Goal: Navigation & Orientation: Go to known website

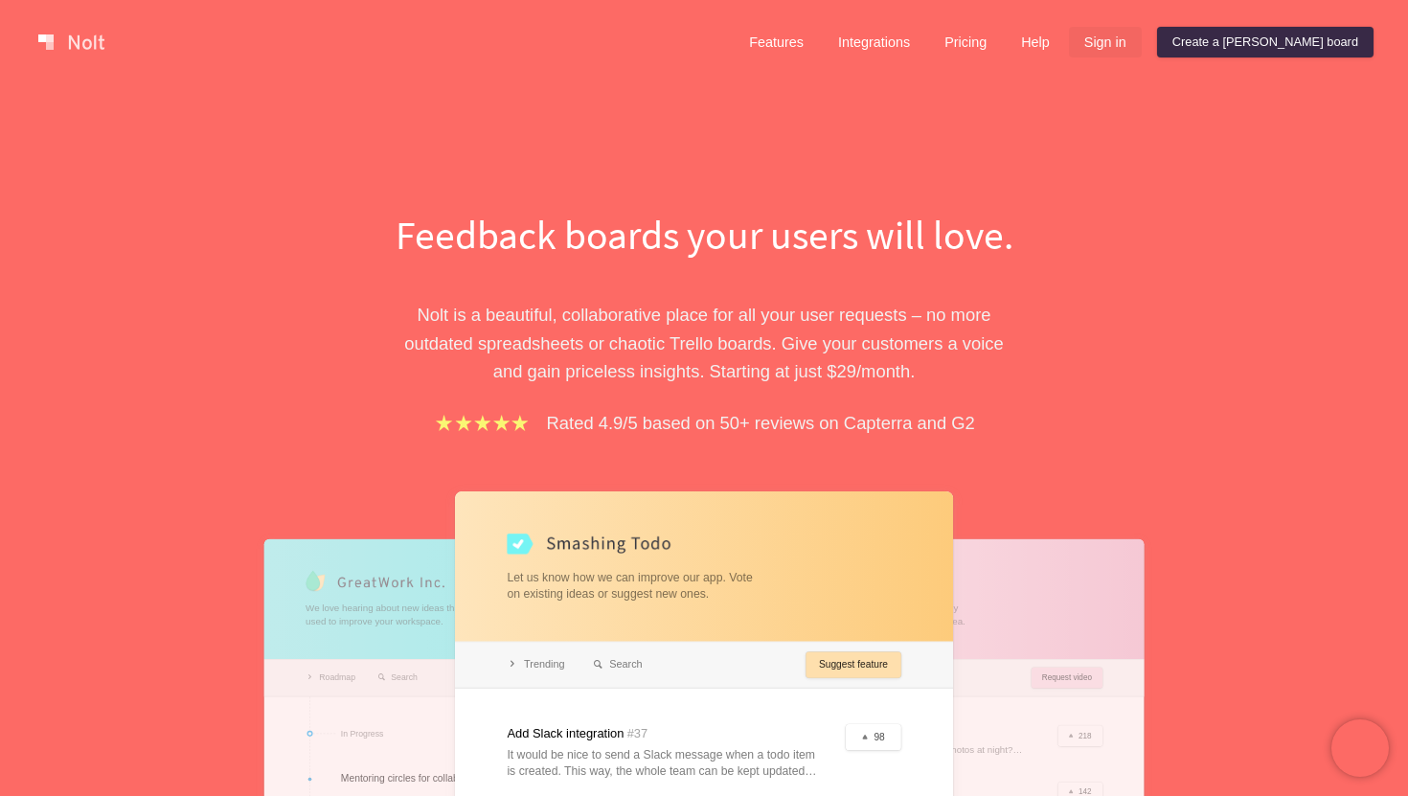
click at [1142, 45] on link "Sign in" at bounding box center [1105, 42] width 73 height 31
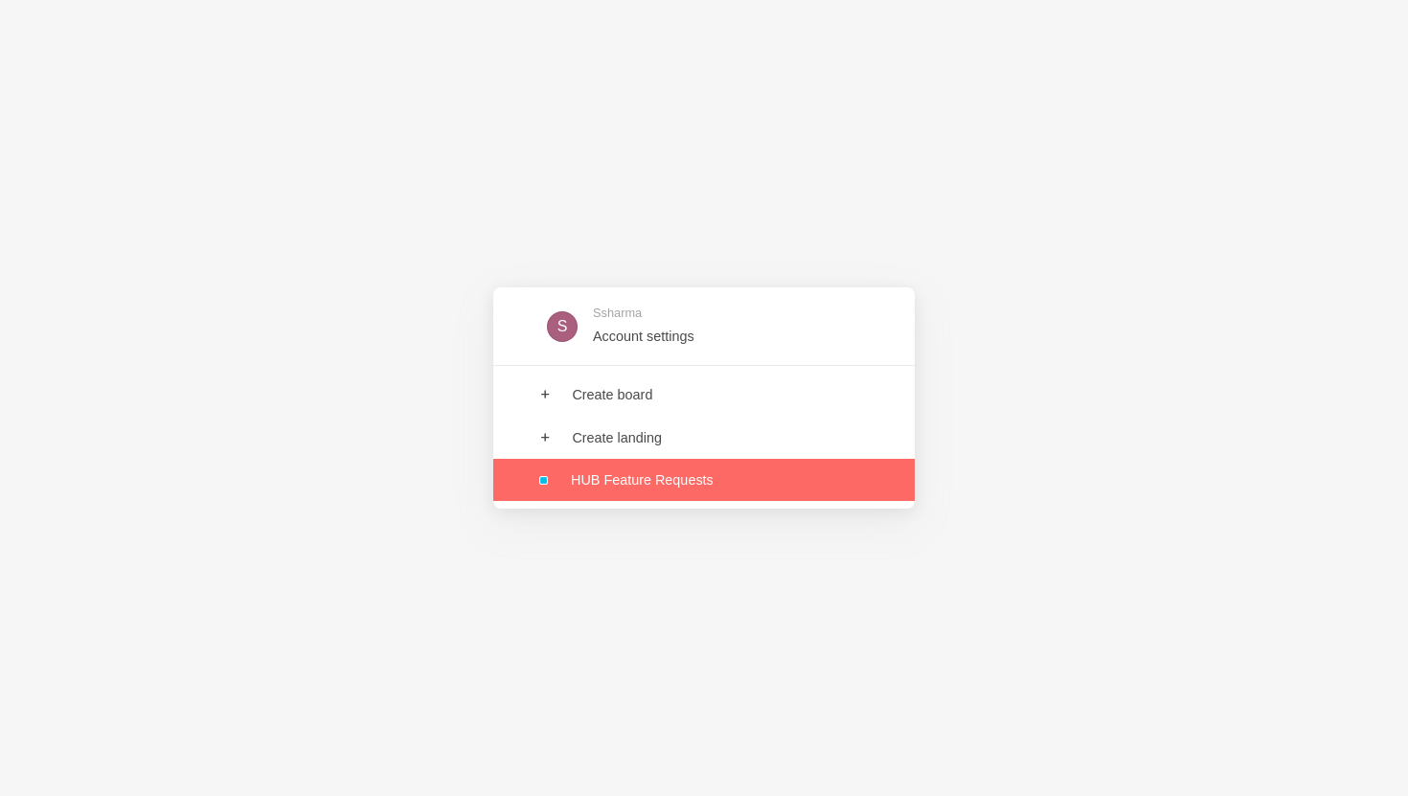
click at [670, 478] on link at bounding box center [704, 480] width 422 height 42
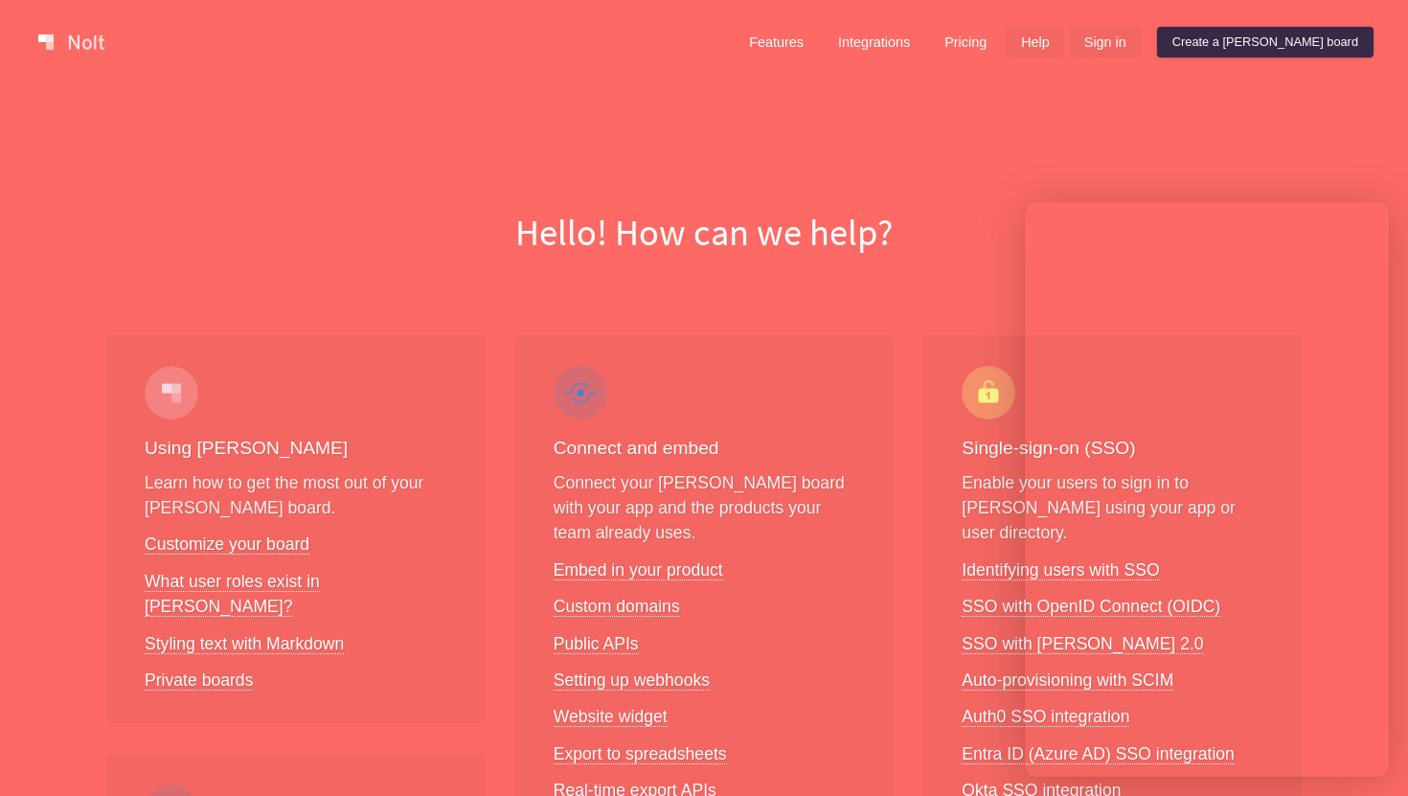
click at [1142, 51] on link "Sign in" at bounding box center [1105, 42] width 73 height 31
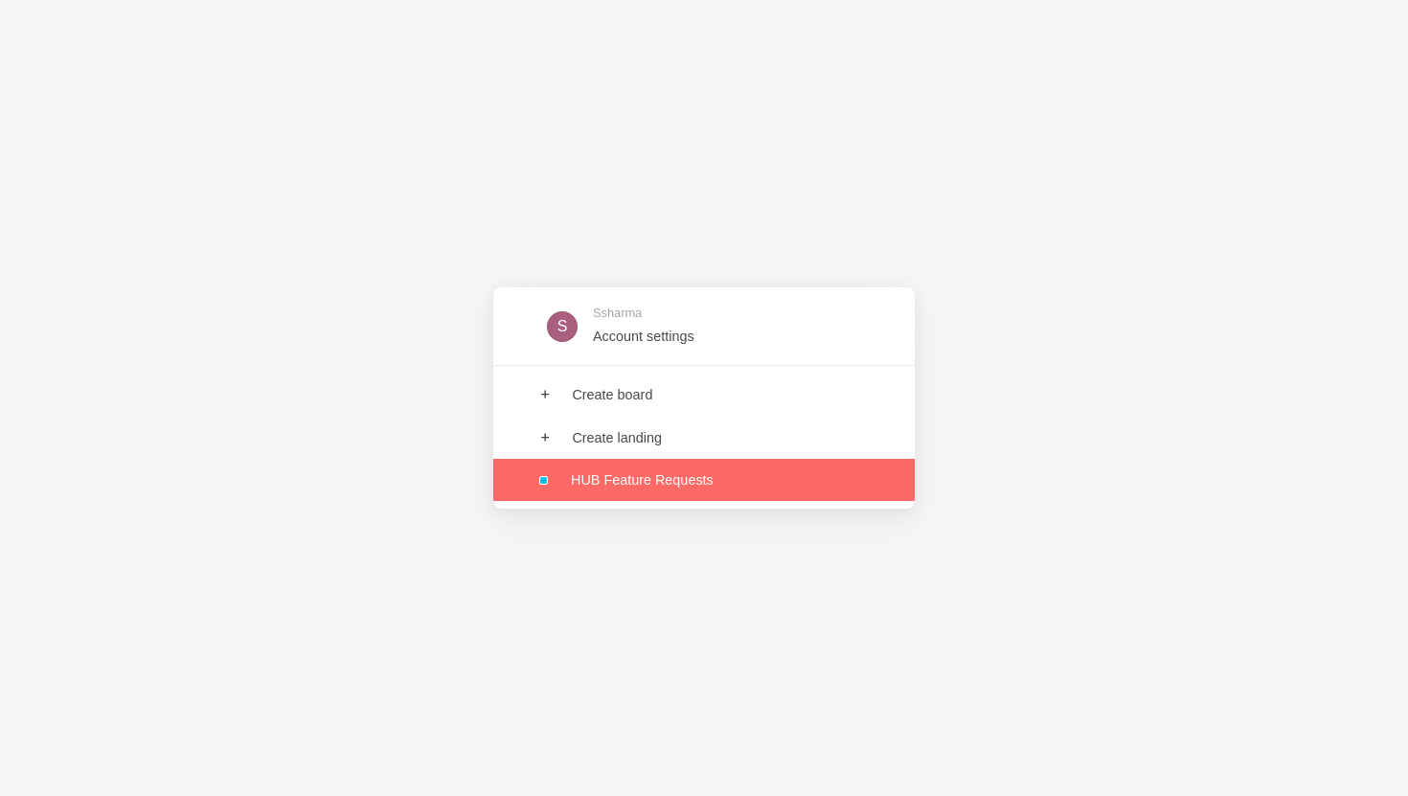
click at [812, 465] on link at bounding box center [704, 480] width 422 height 42
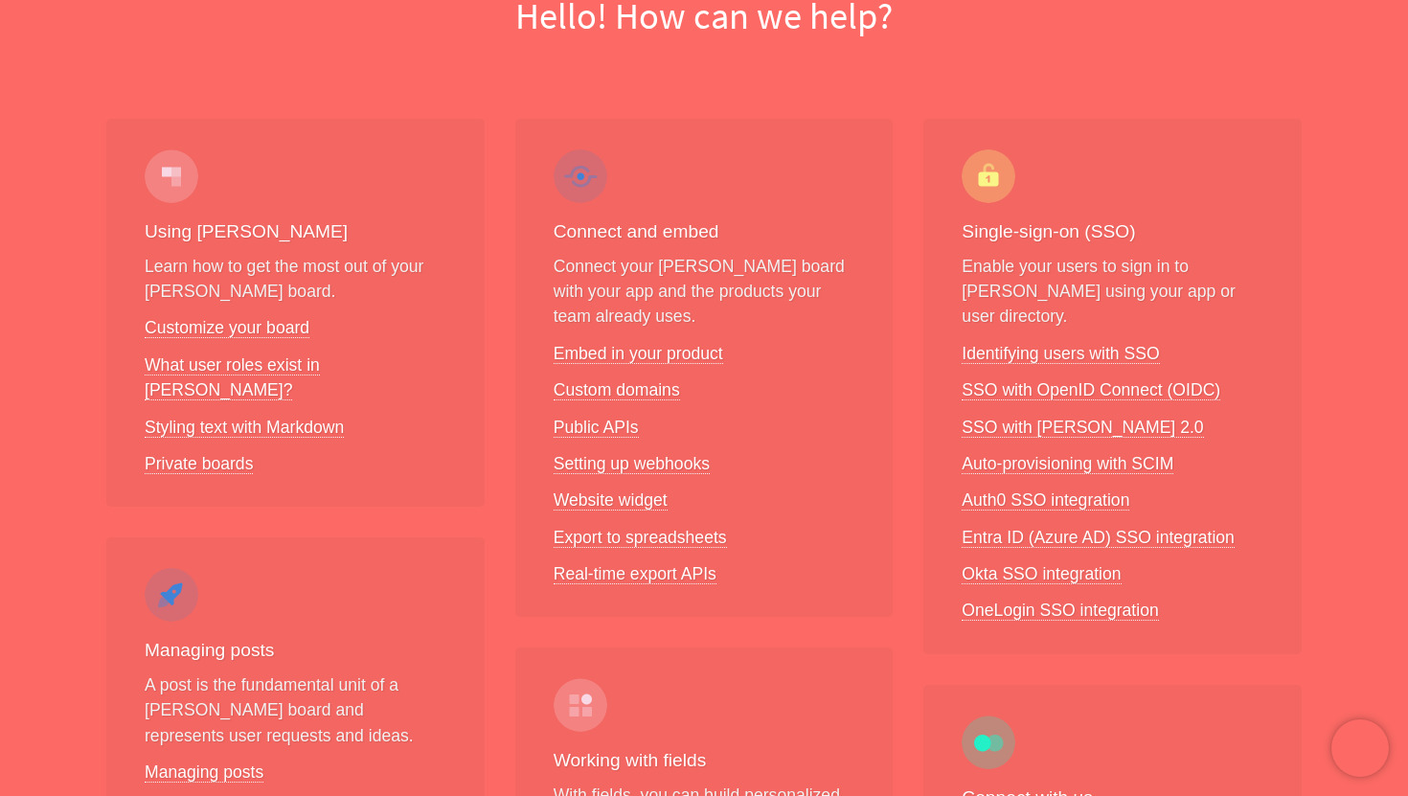
scroll to position [220, 0]
